Goal: Navigation & Orientation: Find specific page/section

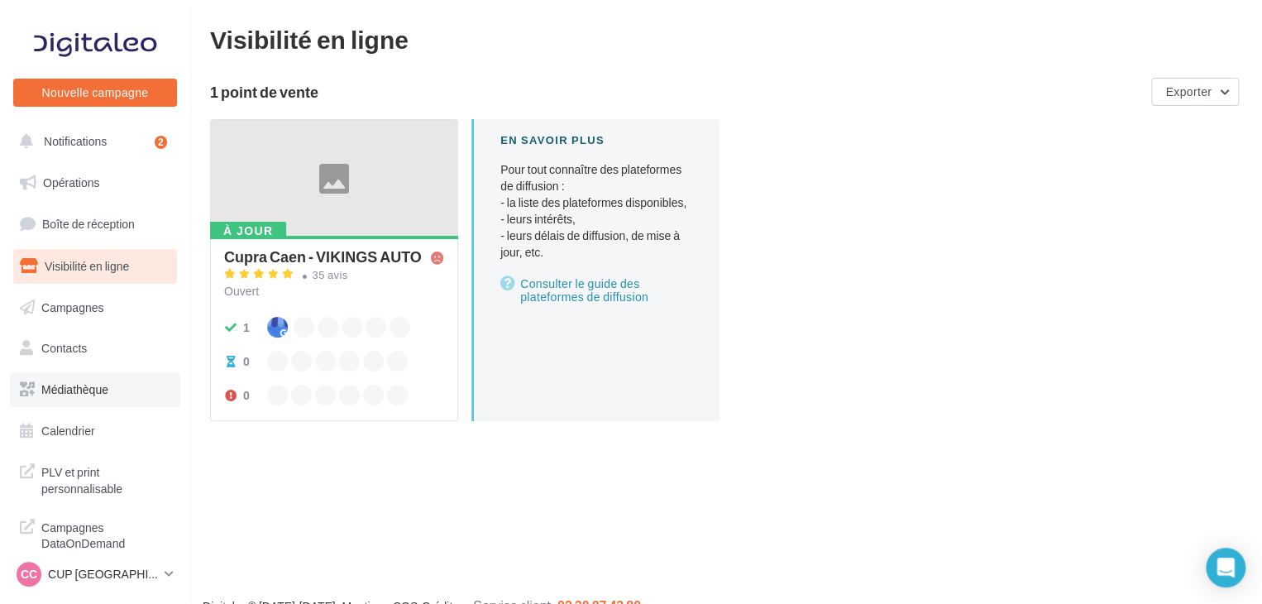
click at [93, 385] on span "Médiathèque" at bounding box center [74, 389] width 67 height 14
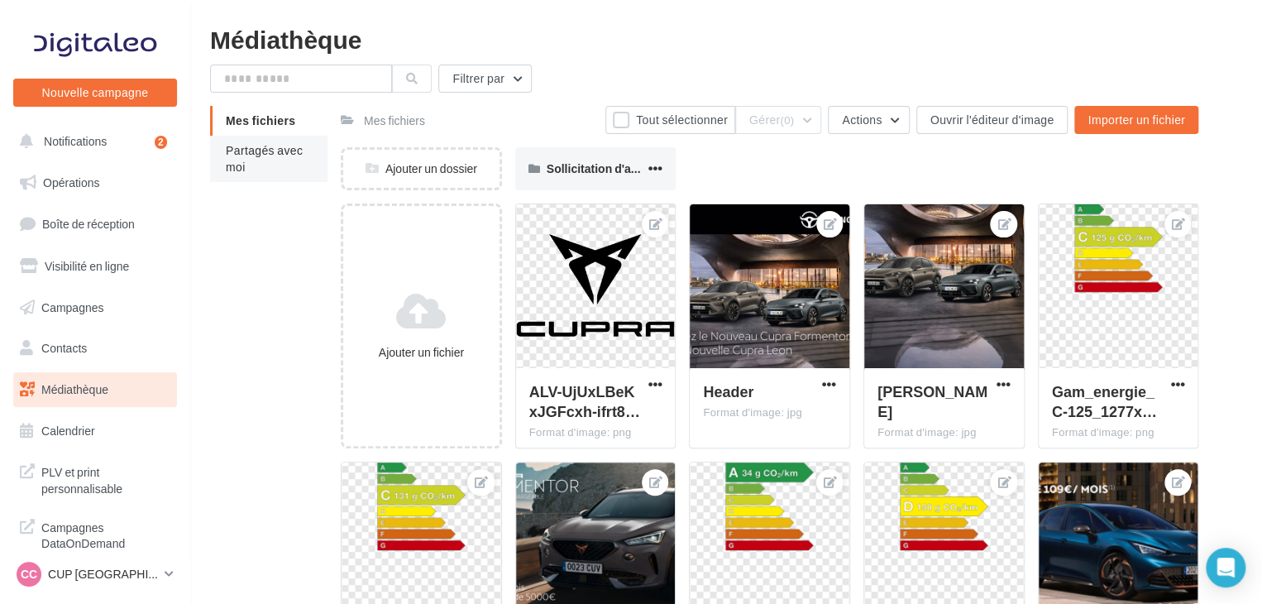
click at [261, 146] on span "Partagés avec moi" at bounding box center [264, 158] width 77 height 31
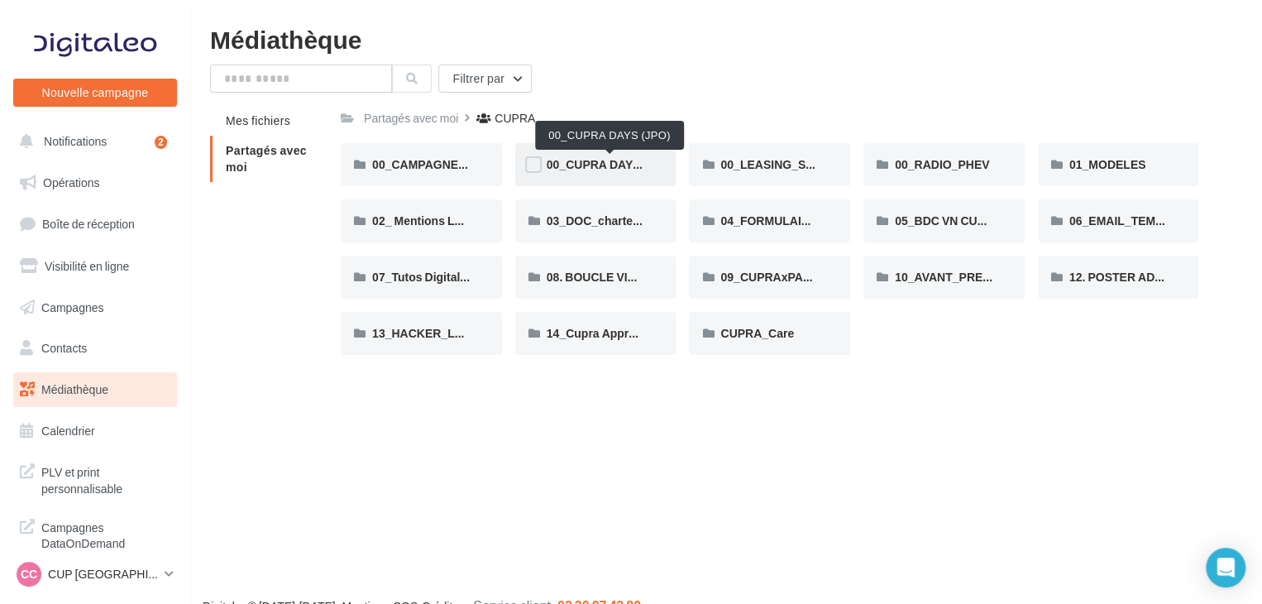
click at [618, 160] on span "00_CUPRA DAYS (JPO)" at bounding box center [610, 164] width 127 height 14
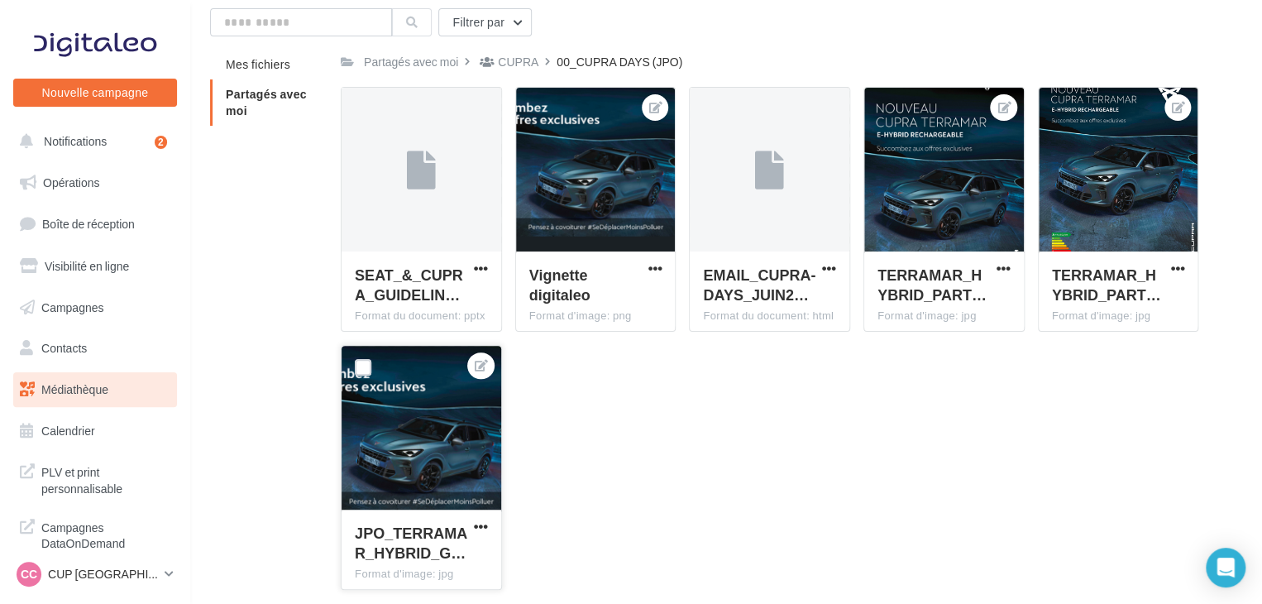
scroll to position [83, 0]
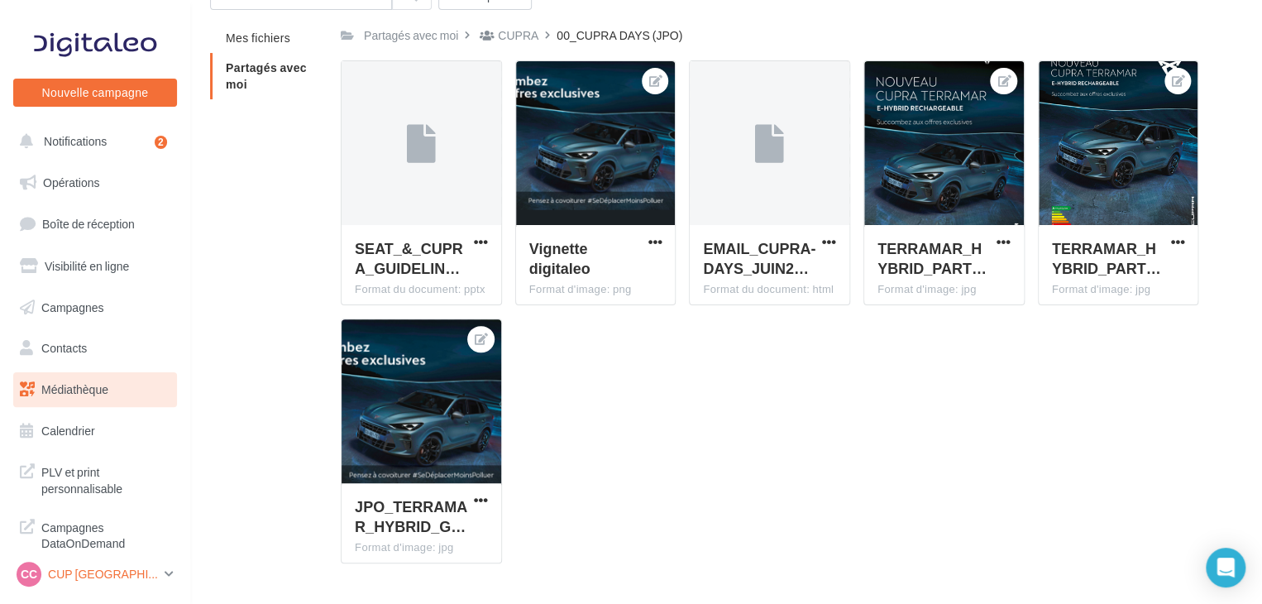
click at [88, 576] on p "CUP [GEOGRAPHIC_DATA]" at bounding box center [103, 574] width 110 height 17
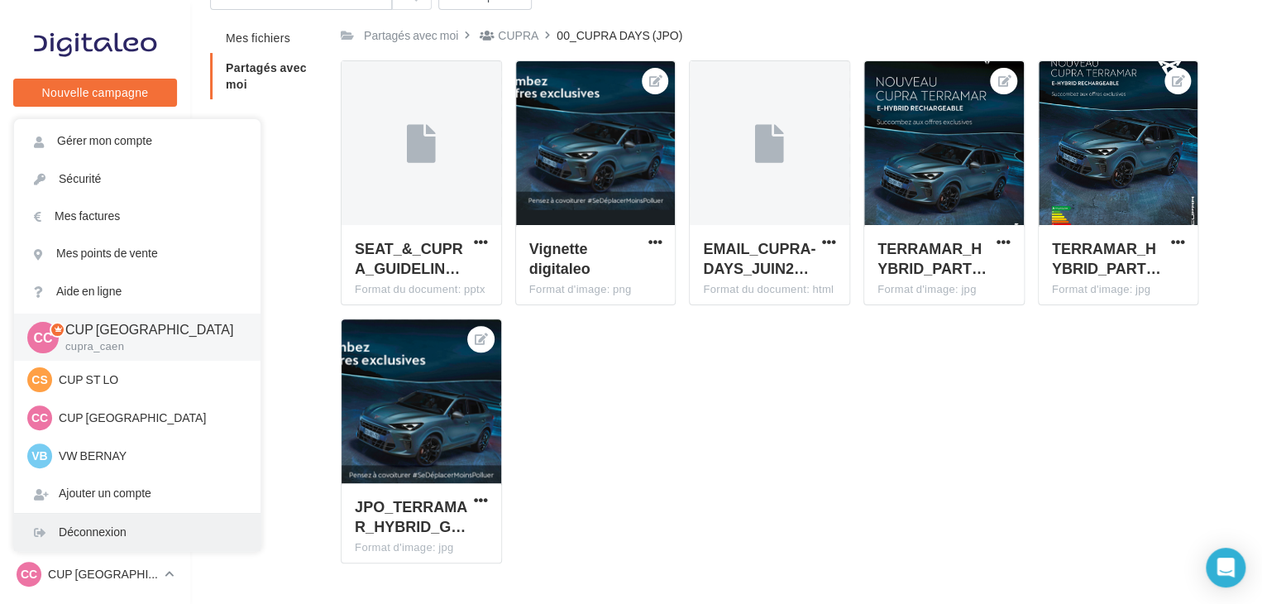
click at [126, 523] on div "Déconnexion" at bounding box center [137, 532] width 246 height 37
